Goal: Information Seeking & Learning: Learn about a topic

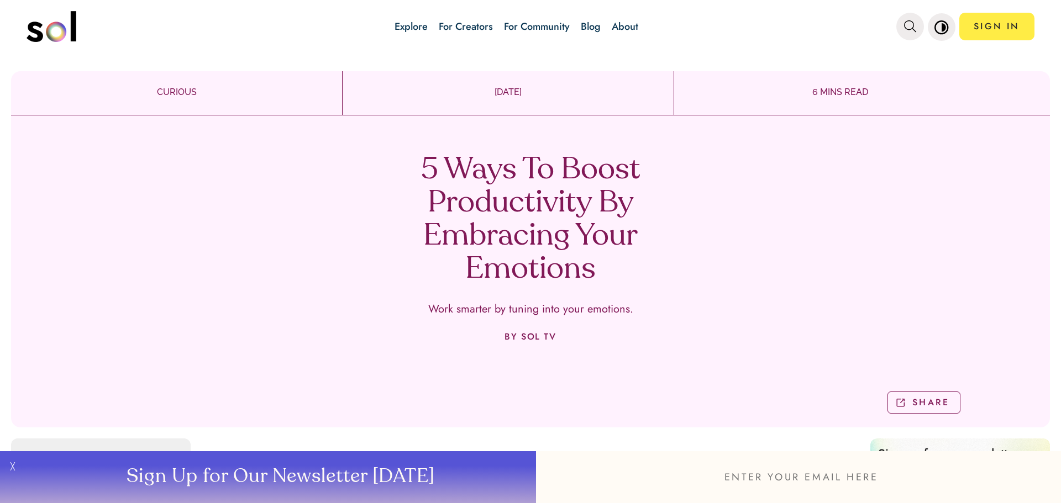
scroll to position [1713, 0]
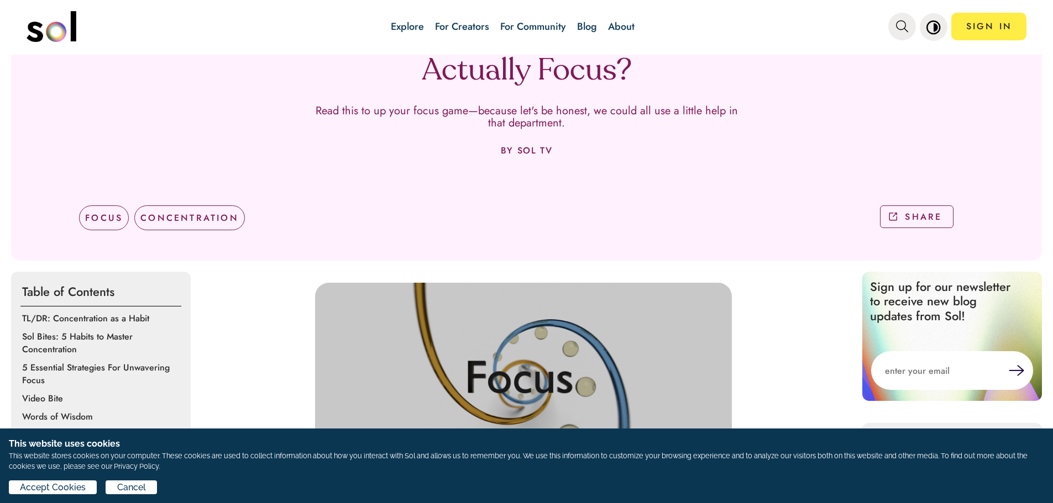
scroll to position [387, 0]
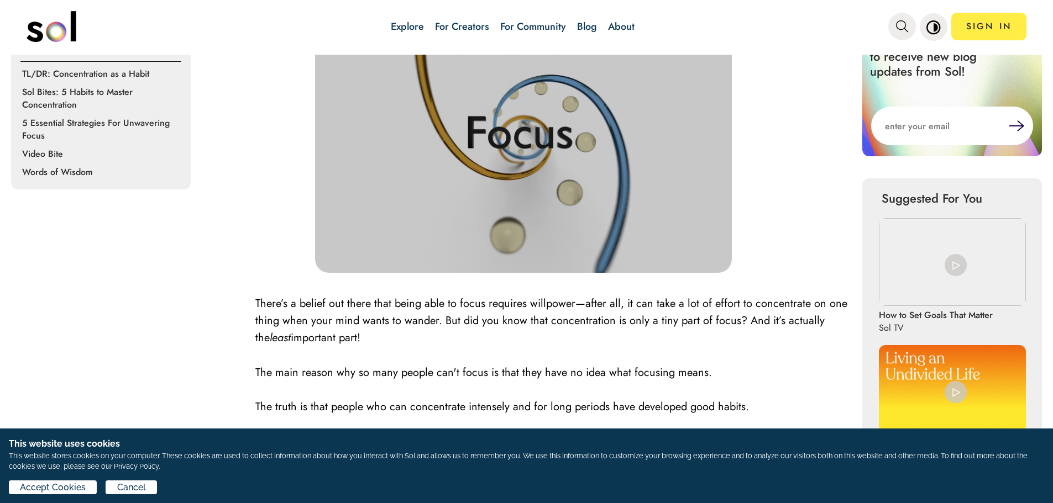
drag, startPoint x: 93, startPoint y: 91, endPoint x: 5, endPoint y: 318, distance: 243.2
drag, startPoint x: 89, startPoint y: 91, endPoint x: 12, endPoint y: 311, distance: 233.1
click at [61, 91] on p "Sol Bites: 5 Habits to Master Concentration" at bounding box center [102, 98] width 161 height 25
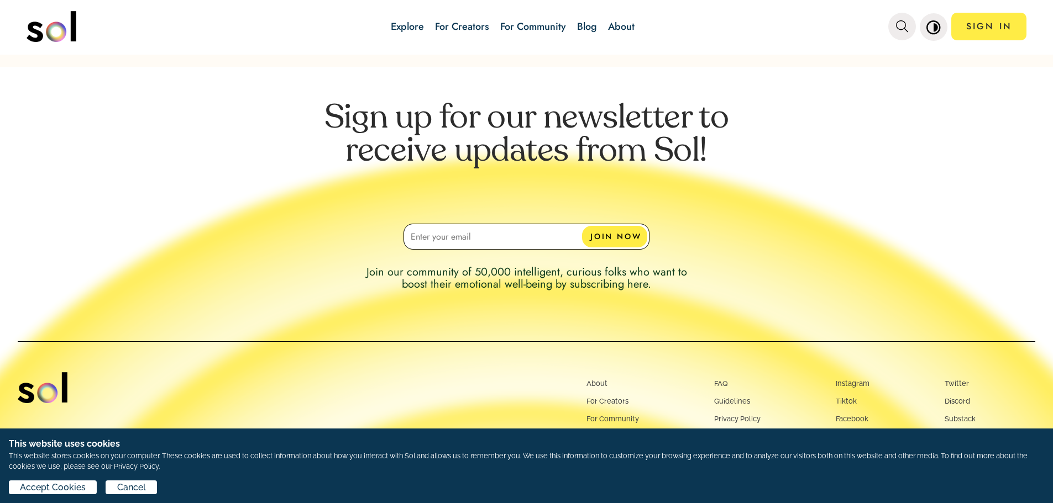
scroll to position [4218, 0]
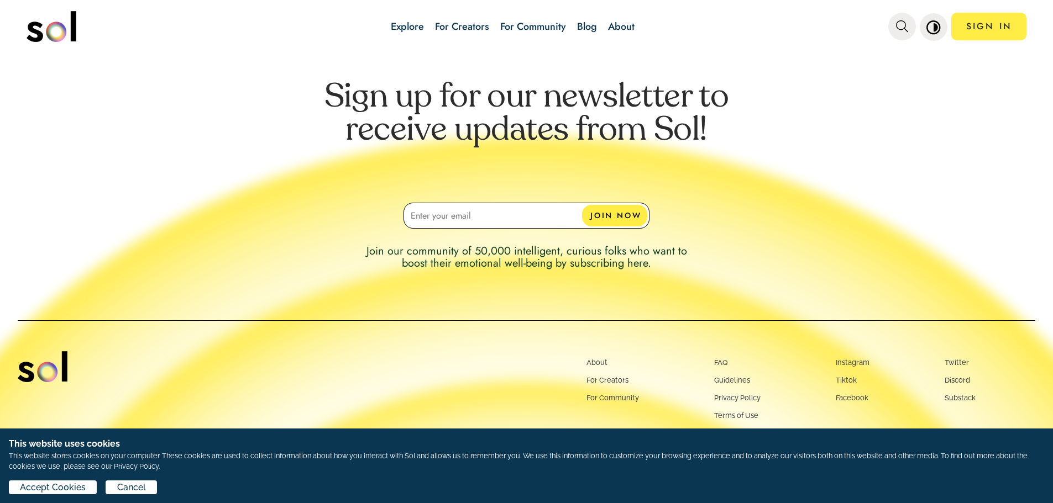
click at [525, 211] on input at bounding box center [526, 216] width 246 height 26
type input "rplhrbob@gmail.com"
click at [628, 206] on button "JOIN NOW" at bounding box center [614, 216] width 65 height 22
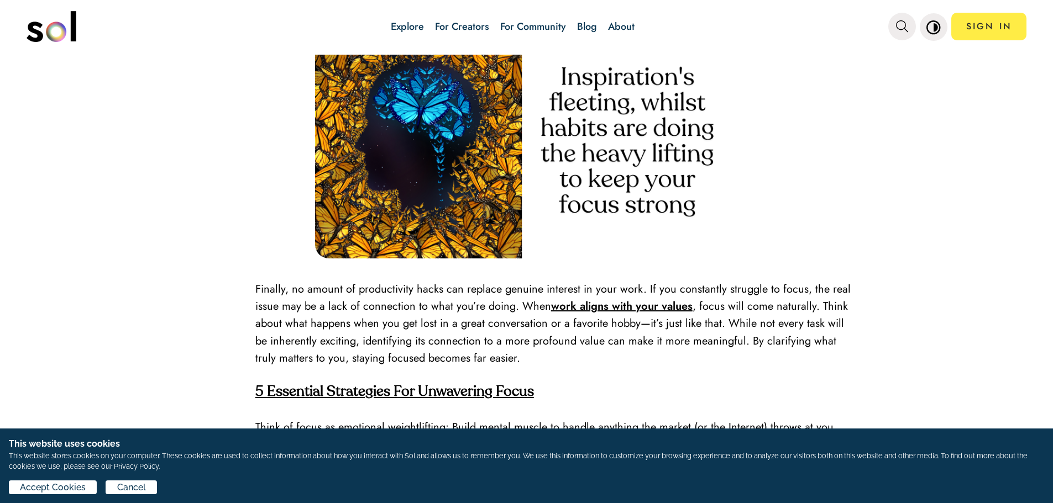
scroll to position [2324, 0]
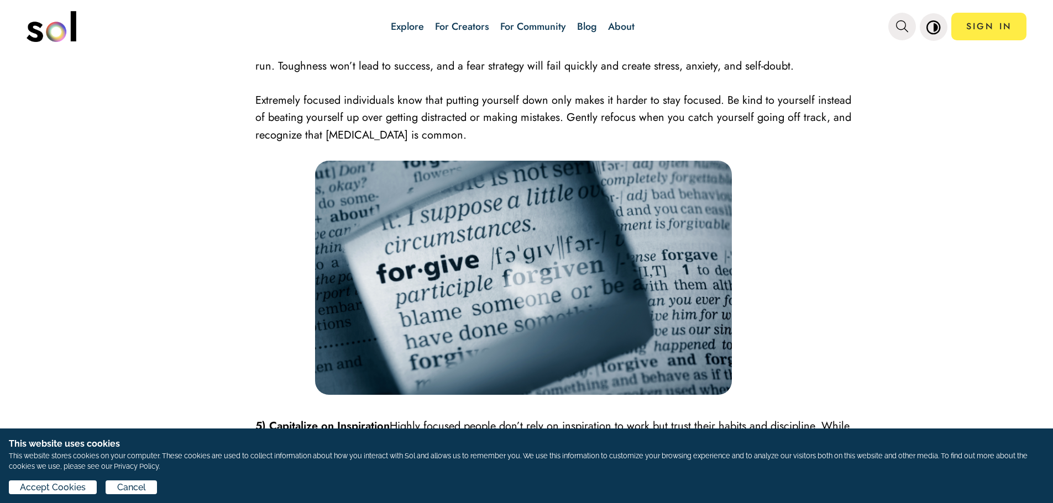
click at [411, 23] on link "Explore" at bounding box center [407, 26] width 33 height 14
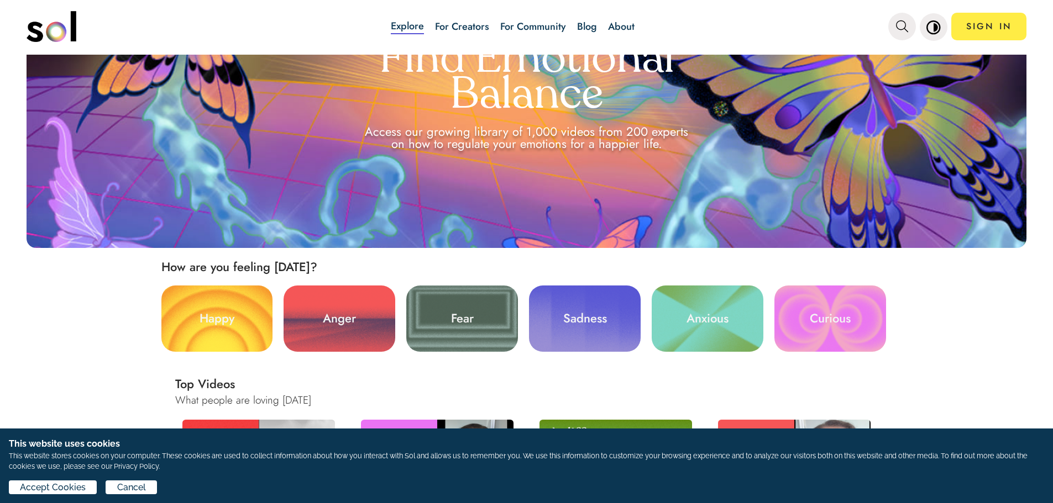
scroll to position [332, 0]
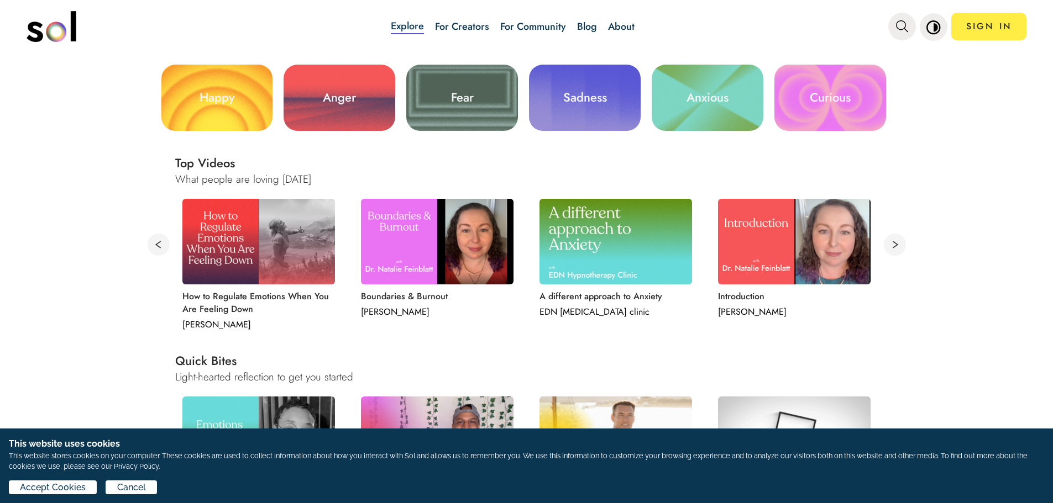
click at [829, 111] on link "Curious" at bounding box center [830, 98] width 112 height 66
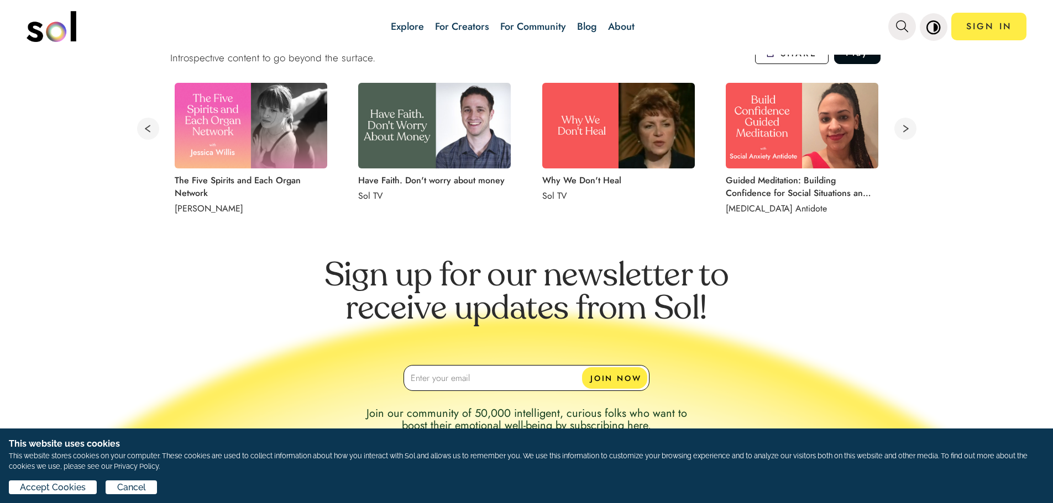
scroll to position [853, 0]
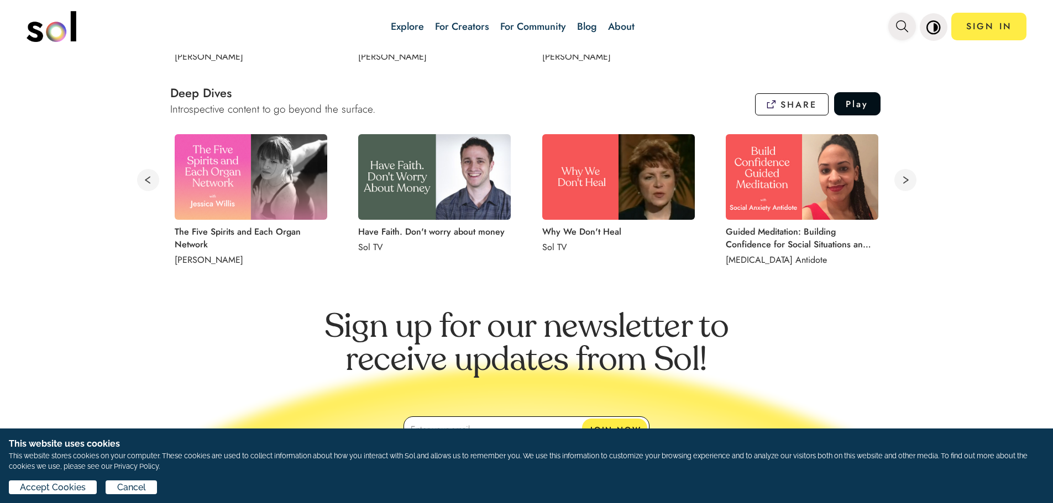
click at [894, 25] on button "main navigation" at bounding box center [902, 27] width 28 height 28
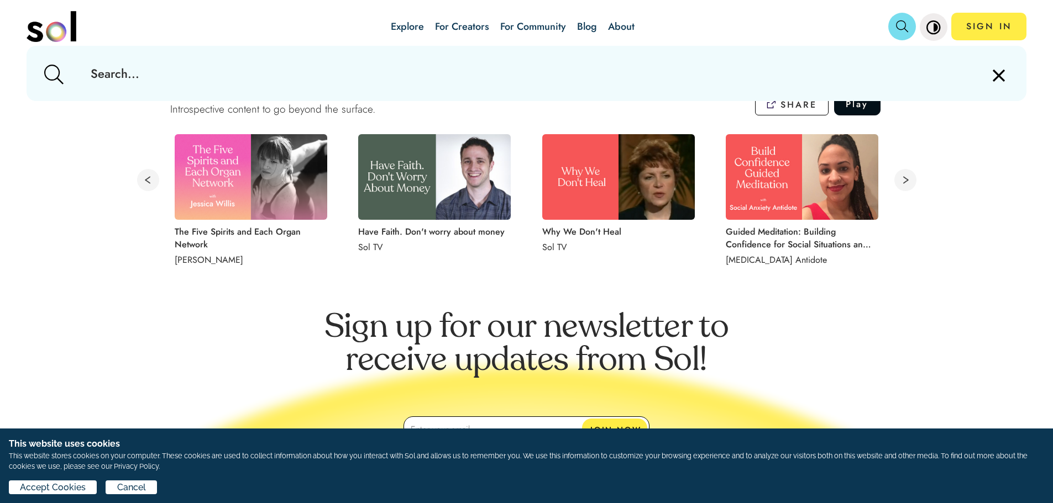
click at [149, 57] on input "text" at bounding box center [526, 73] width 889 height 55
type input "habit"
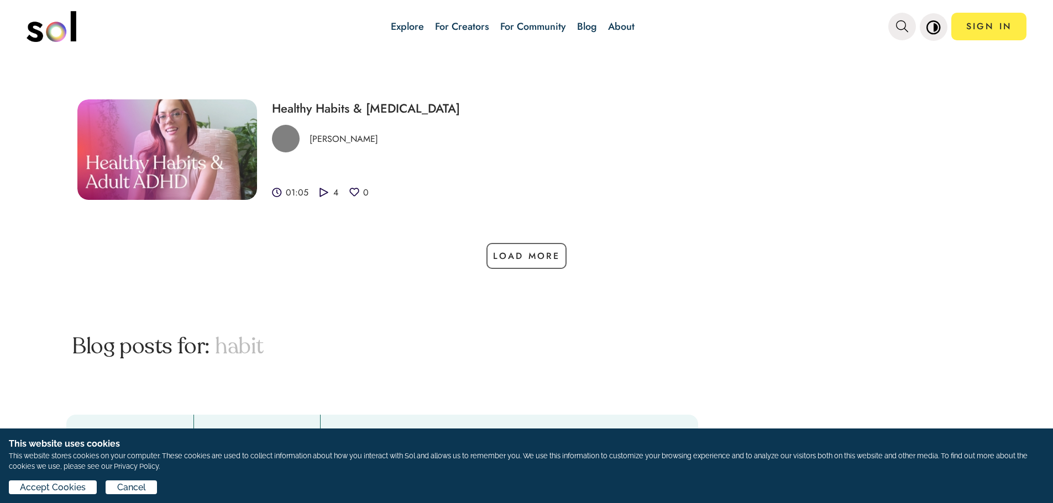
scroll to position [55, 0]
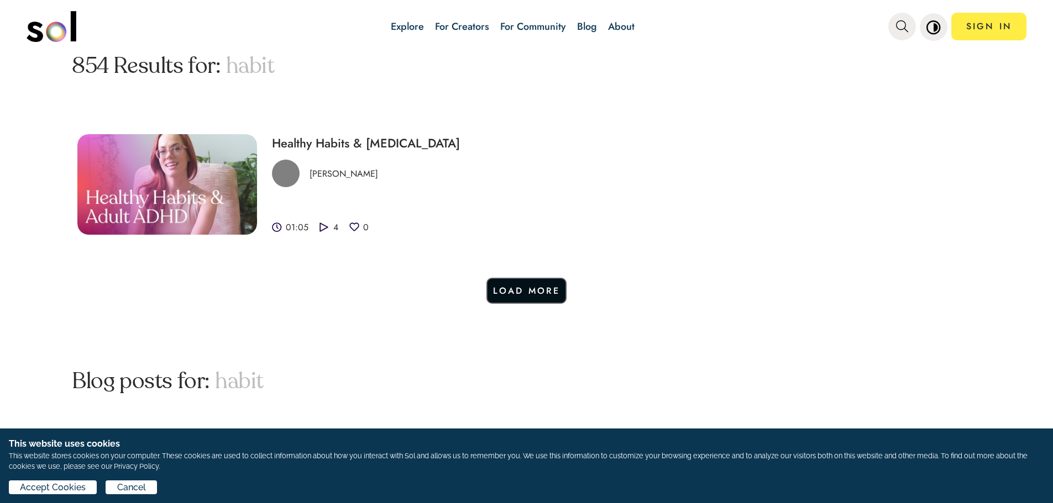
click at [536, 293] on button "Load More" at bounding box center [526, 291] width 81 height 26
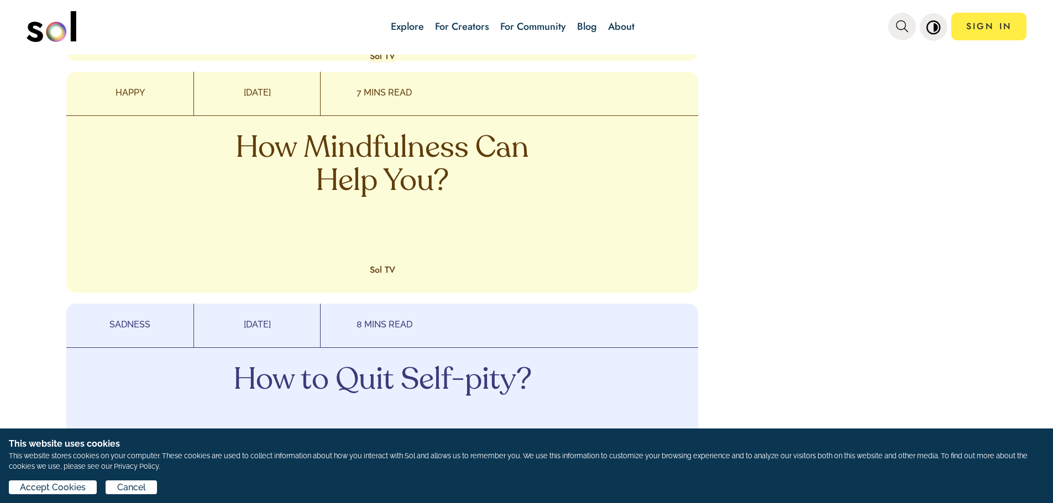
scroll to position [1381, 0]
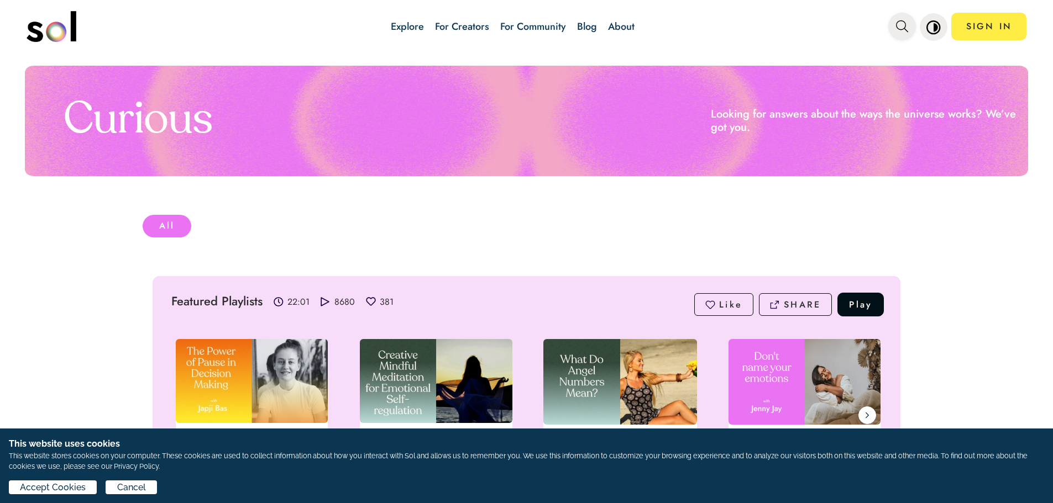
click at [903, 29] on icon "main navigation" at bounding box center [902, 26] width 12 height 12
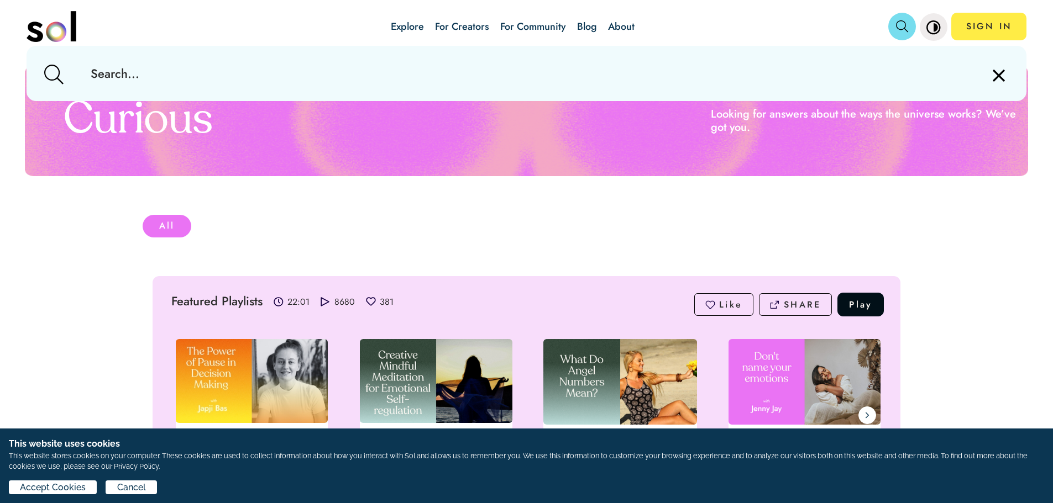
click at [220, 76] on input "text" at bounding box center [526, 73] width 889 height 55
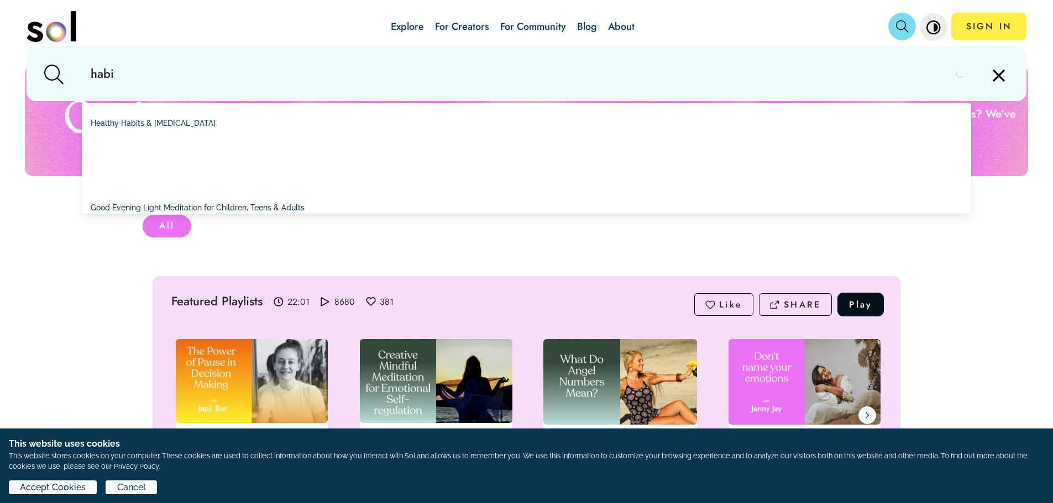
type input "habit"
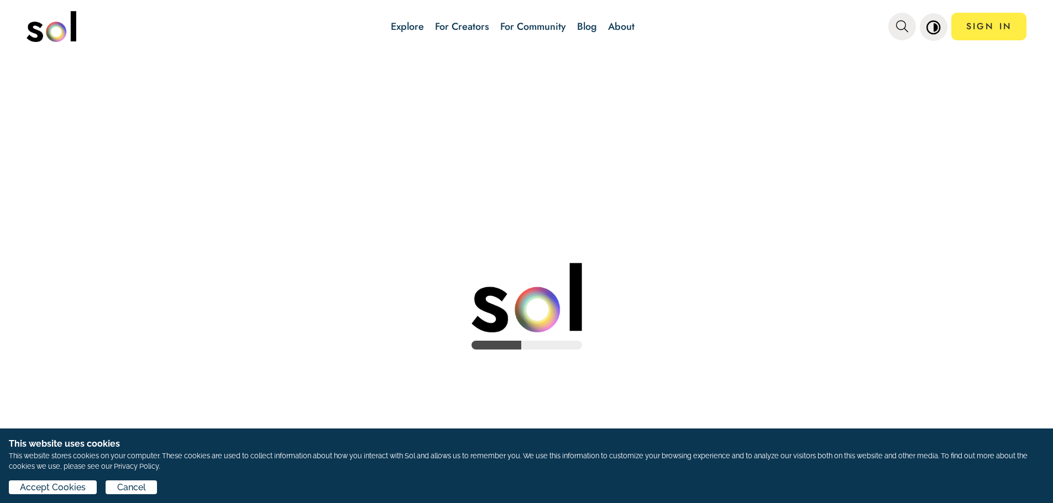
scroll to position [55, 0]
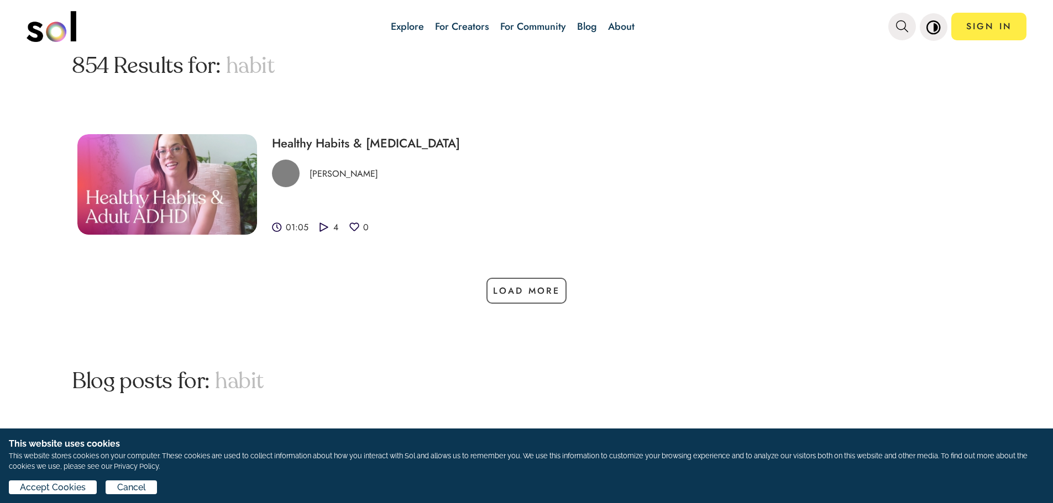
click at [173, 166] on img at bounding box center [167, 184] width 180 height 101
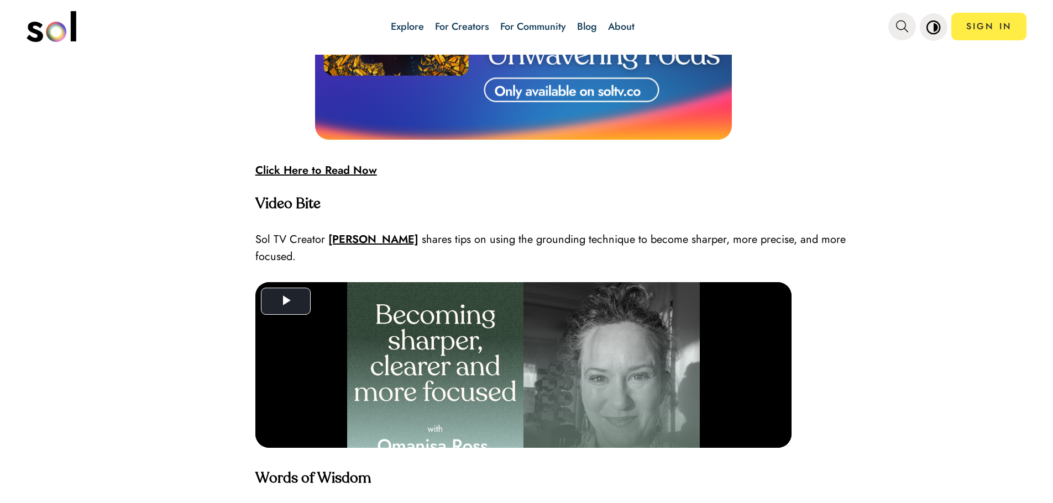
scroll to position [3370, 0]
click at [351, 164] on strong "Click Here to Read Now" at bounding box center [316, 170] width 122 height 16
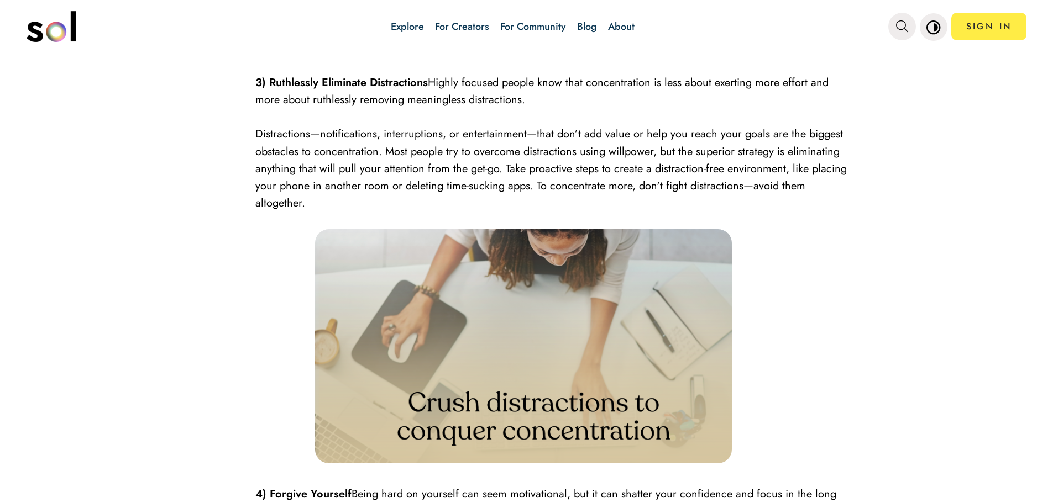
scroll to position [1437, 0]
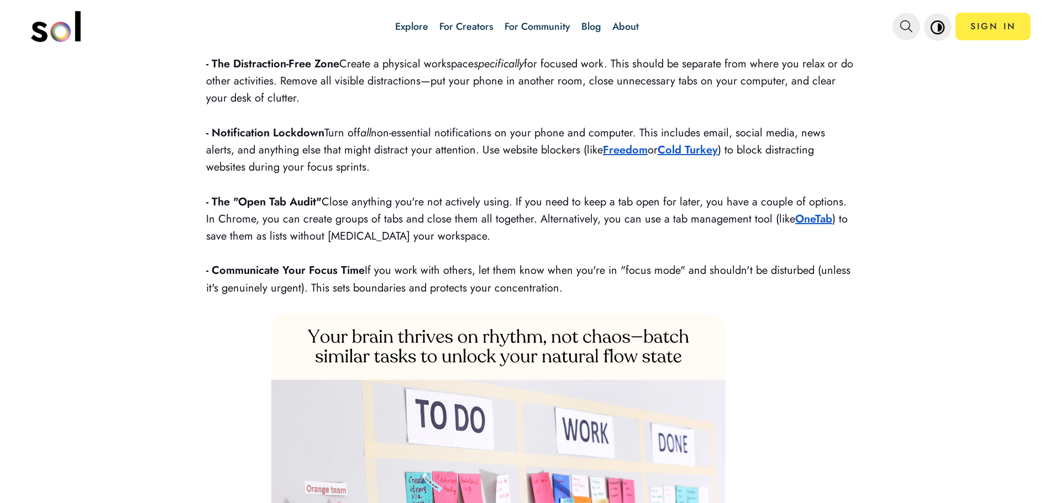
scroll to position [2431, 0]
